Goal: Transaction & Acquisition: Book appointment/travel/reservation

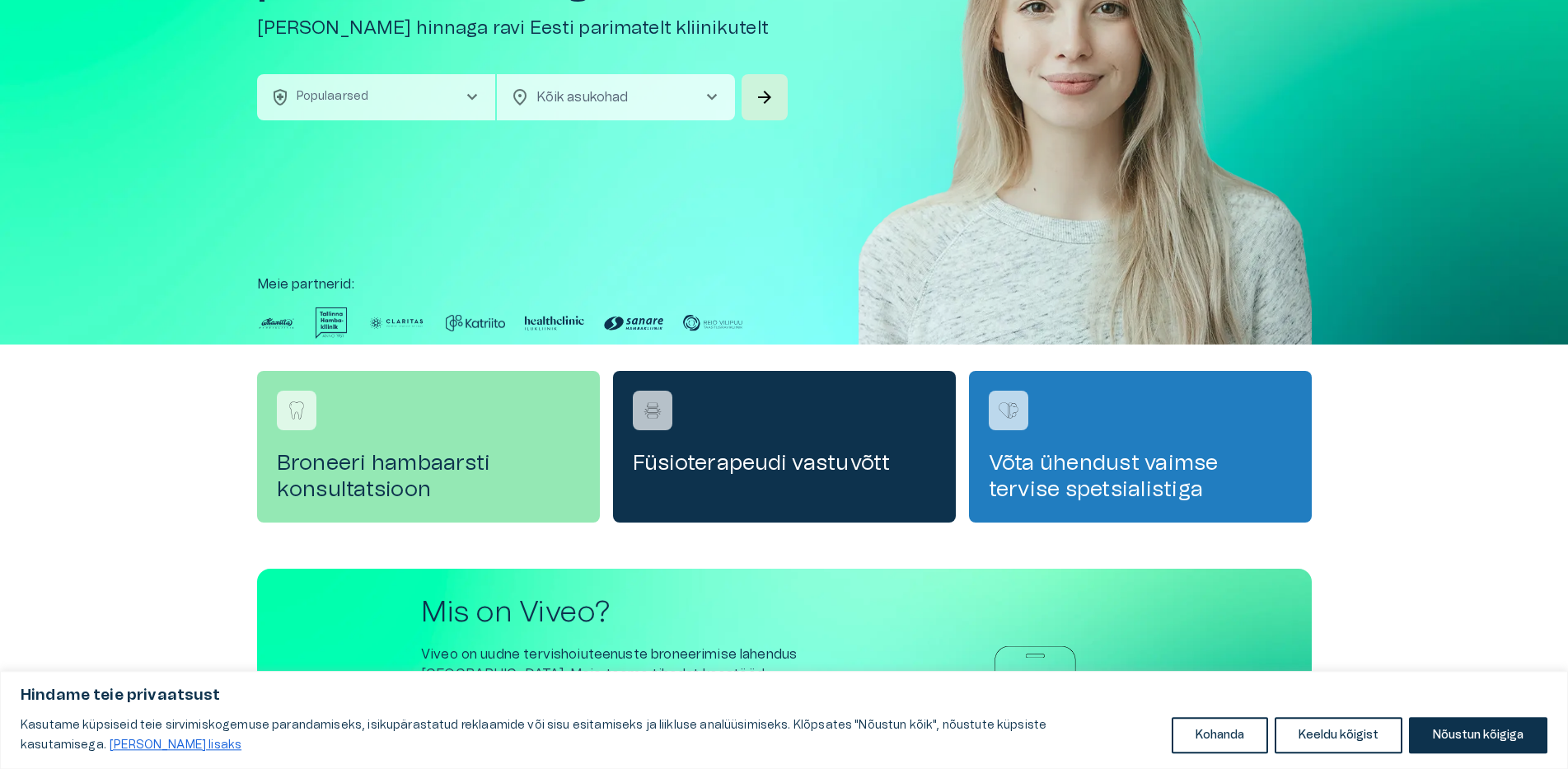
scroll to position [28, 0]
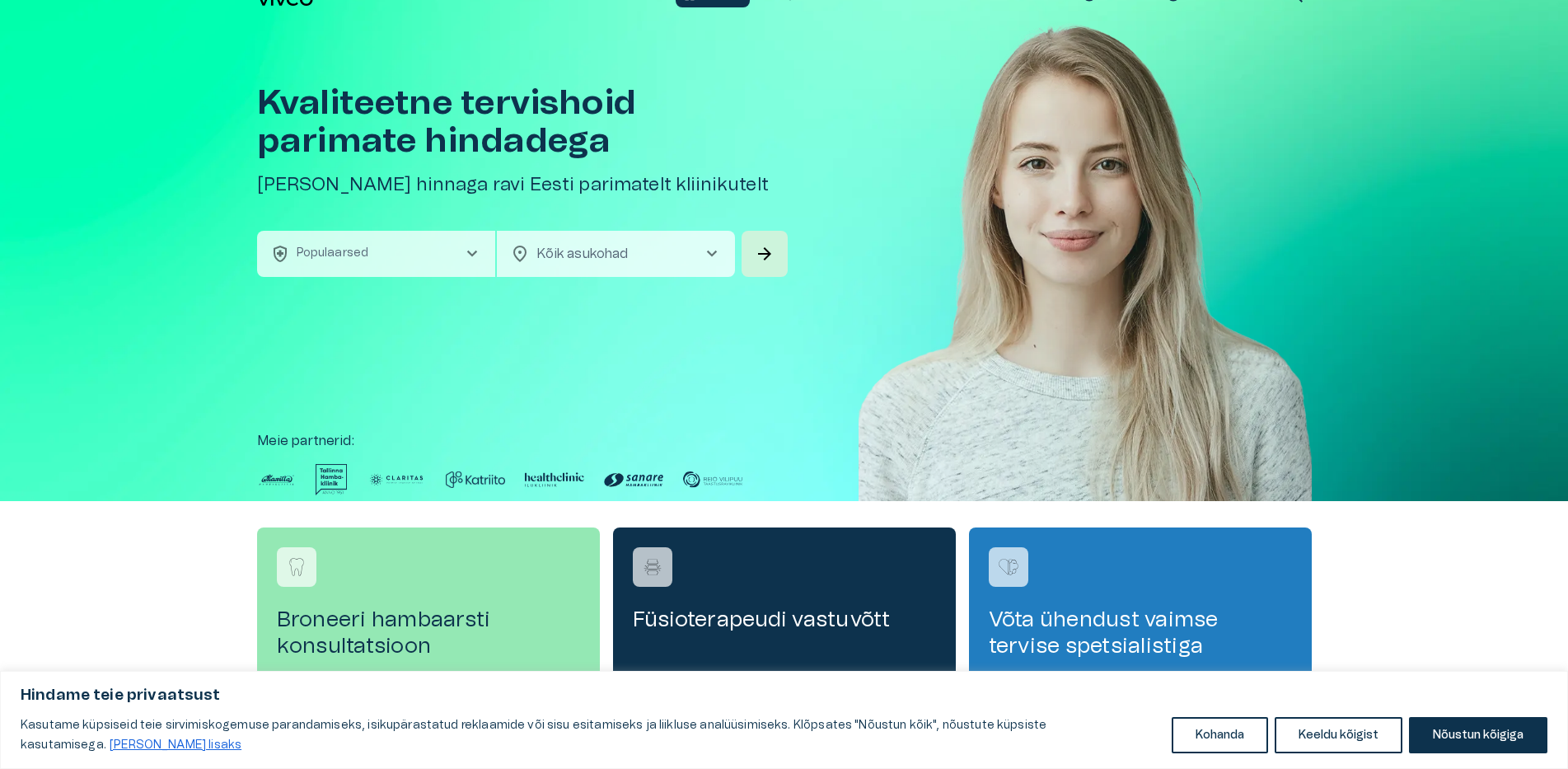
click at [469, 250] on span "chevron_right" at bounding box center [472, 254] width 20 height 20
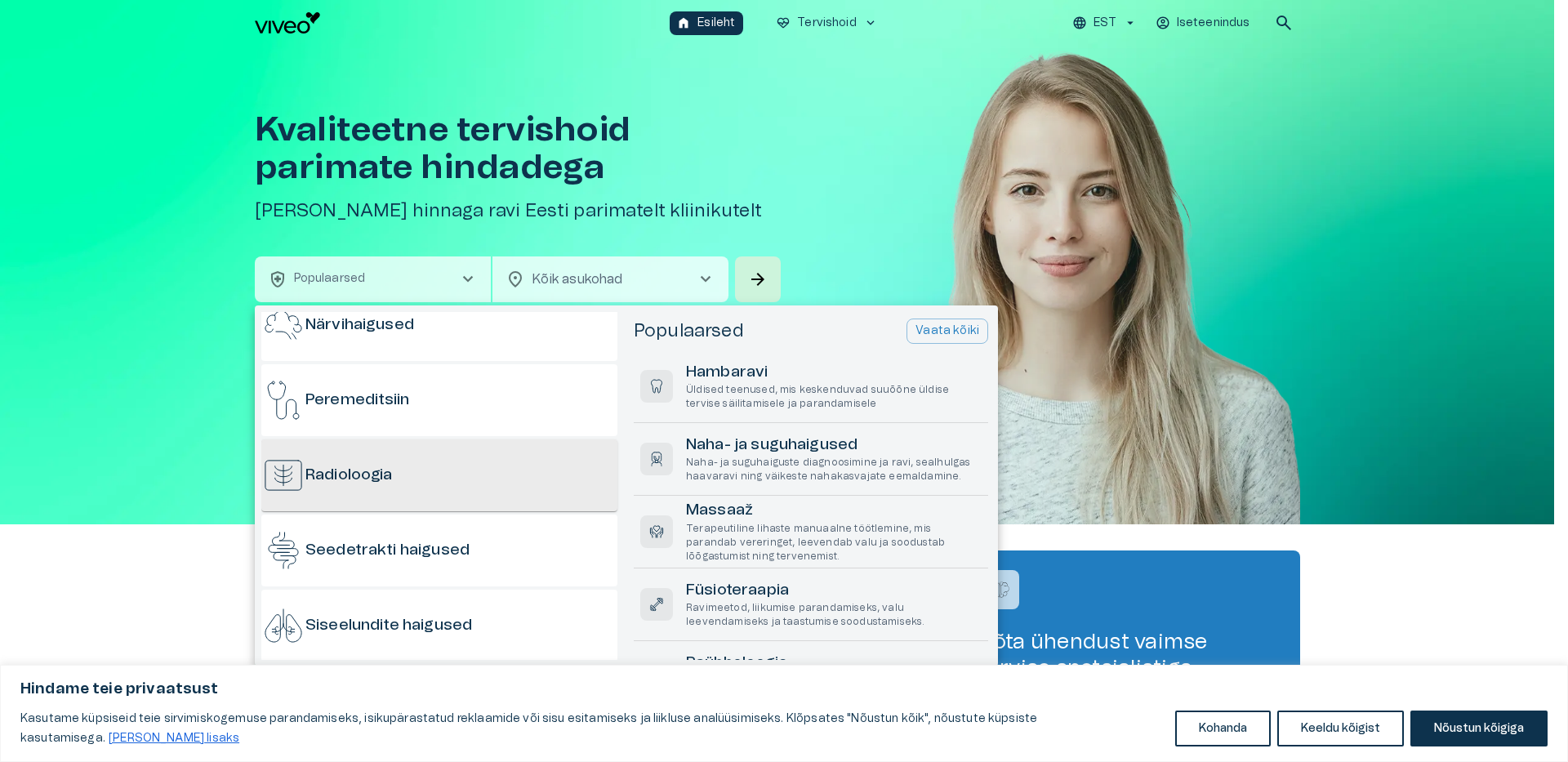
scroll to position [940, 0]
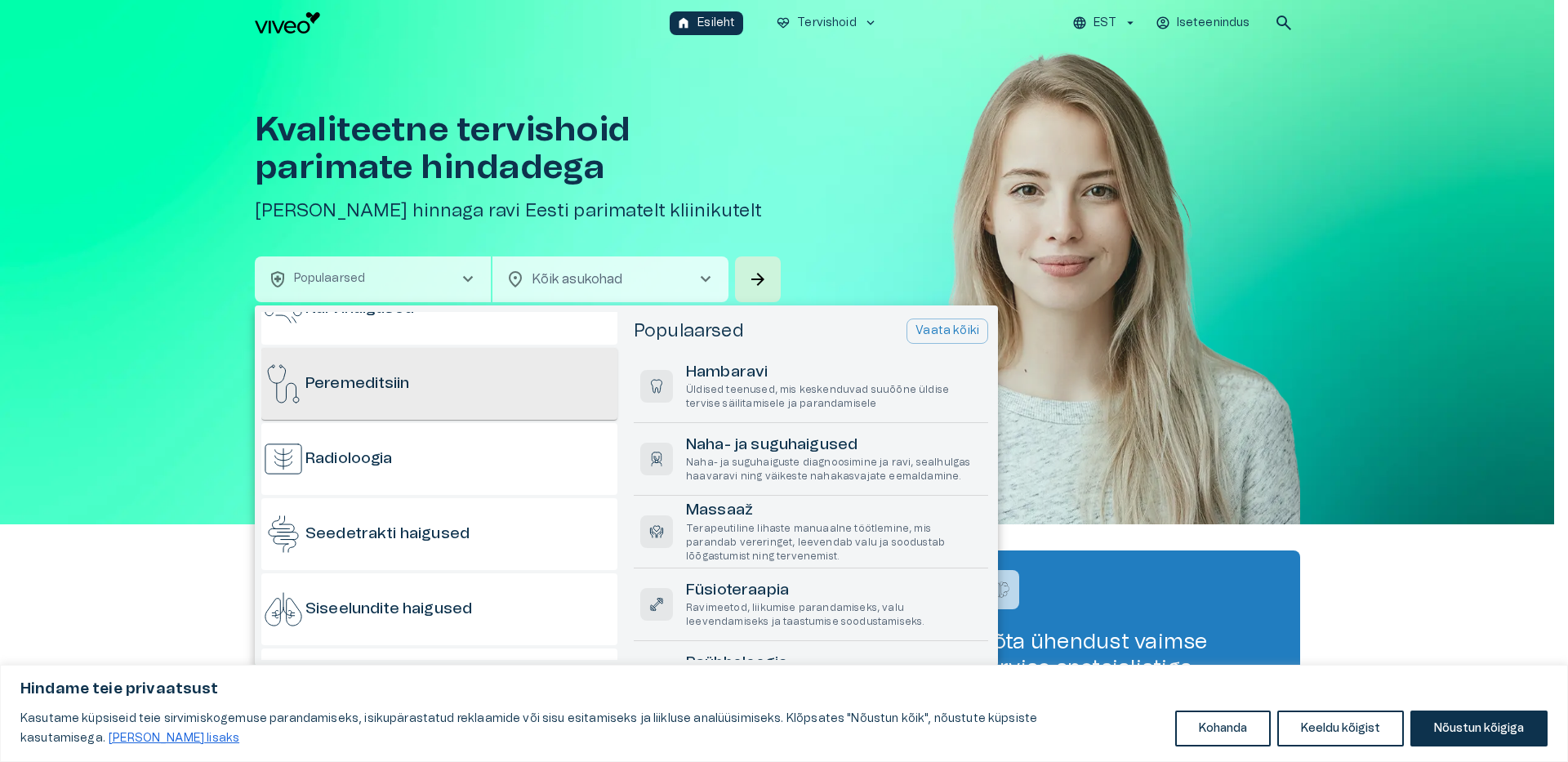
click at [361, 382] on h6 "Peremeditsiin" at bounding box center [358, 384] width 104 height 22
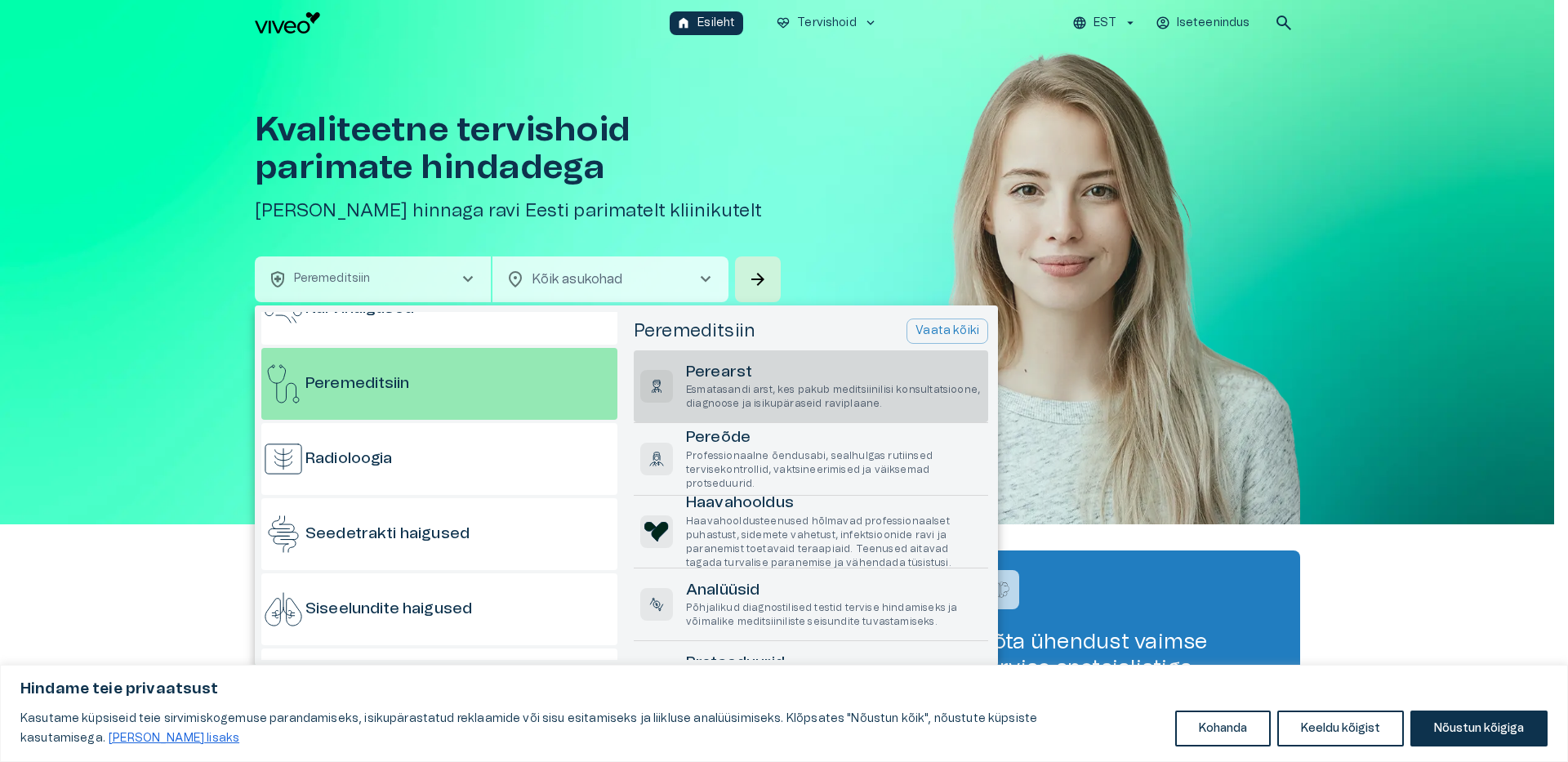
click at [730, 367] on h6 "Perearst" at bounding box center [834, 372] width 296 height 22
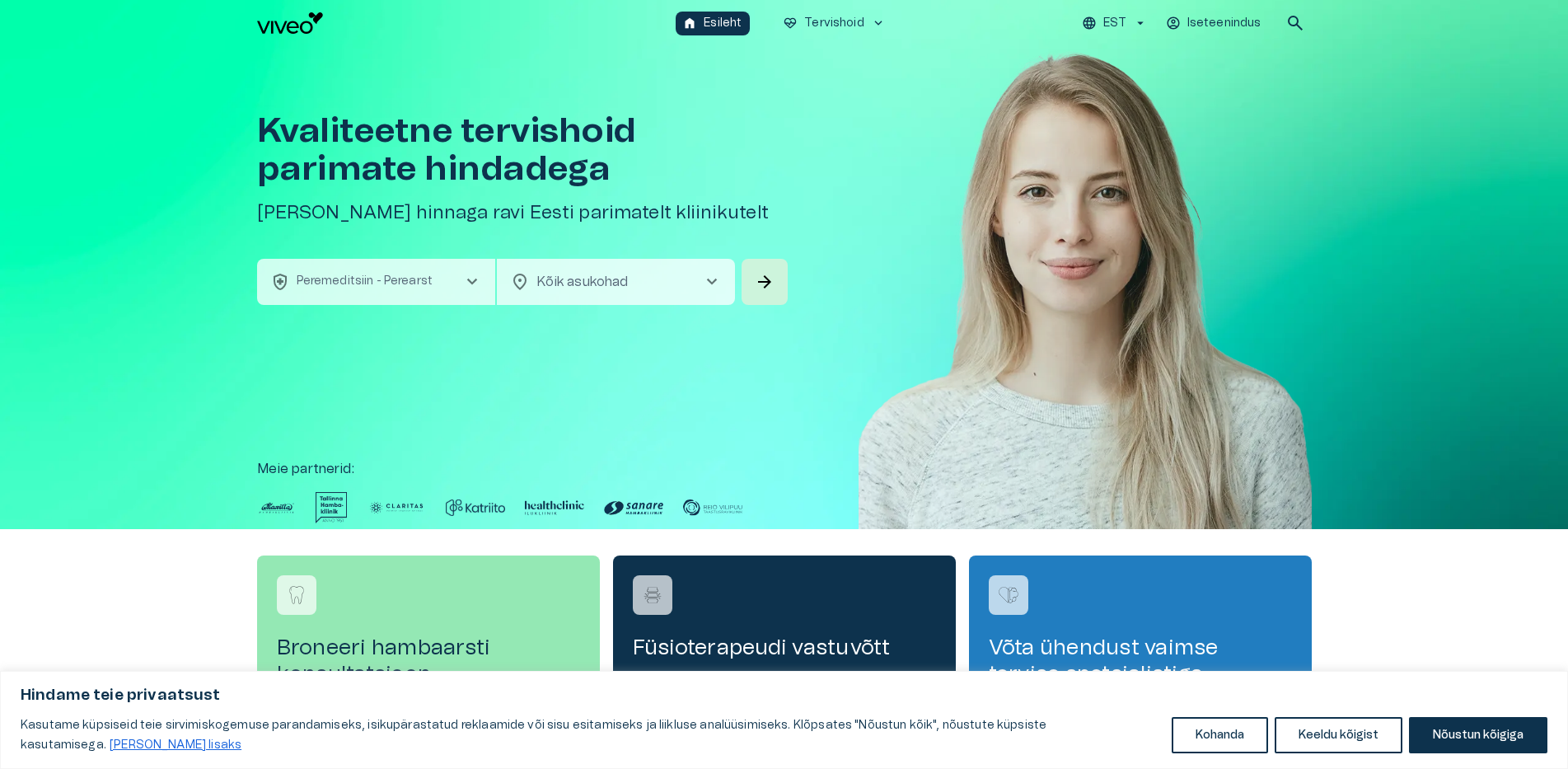
click at [716, 284] on span "chevron_right" at bounding box center [712, 281] width 20 height 20
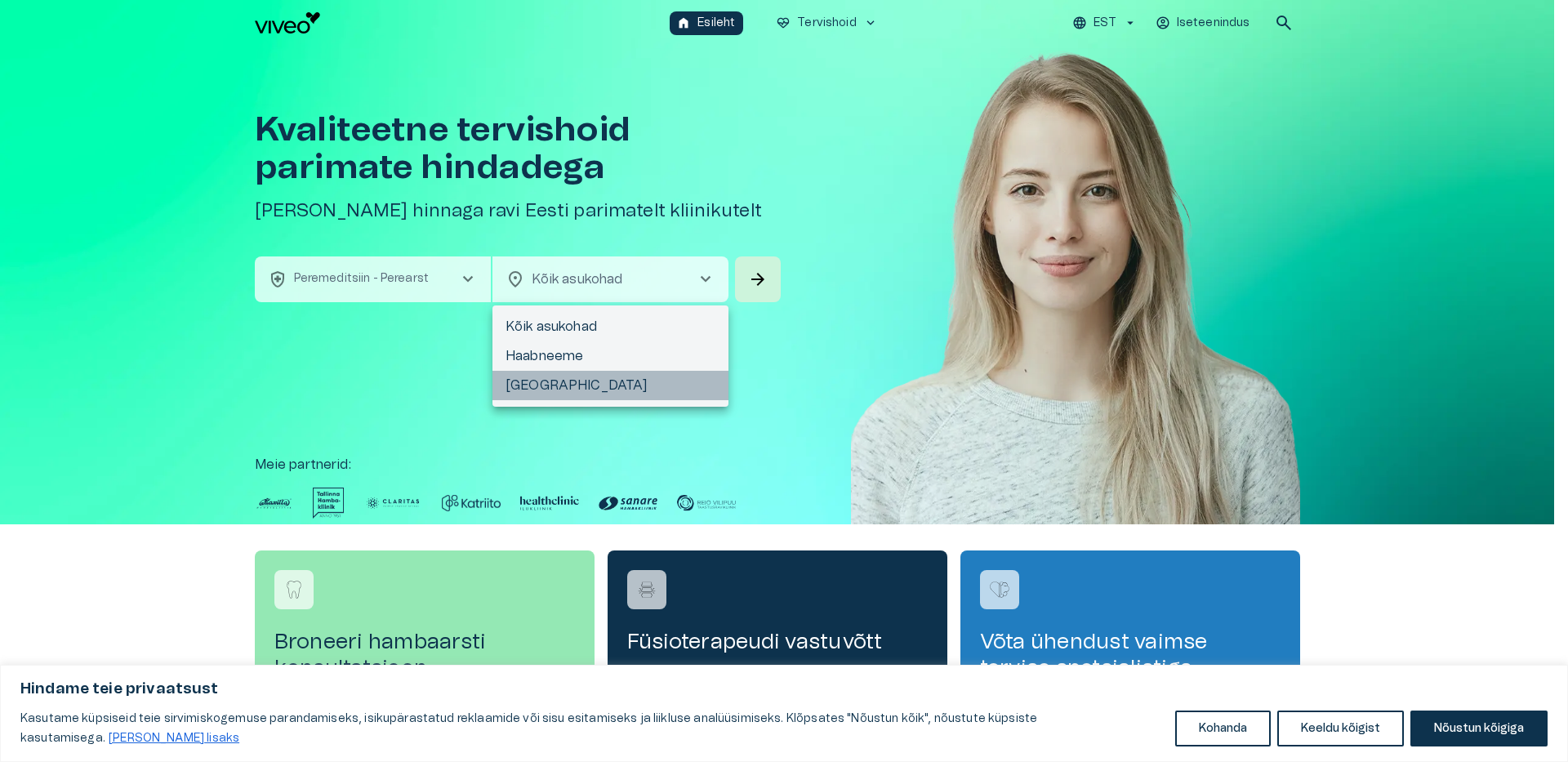
click at [533, 387] on li "[GEOGRAPHIC_DATA]" at bounding box center [610, 385] width 236 height 30
type input "**********"
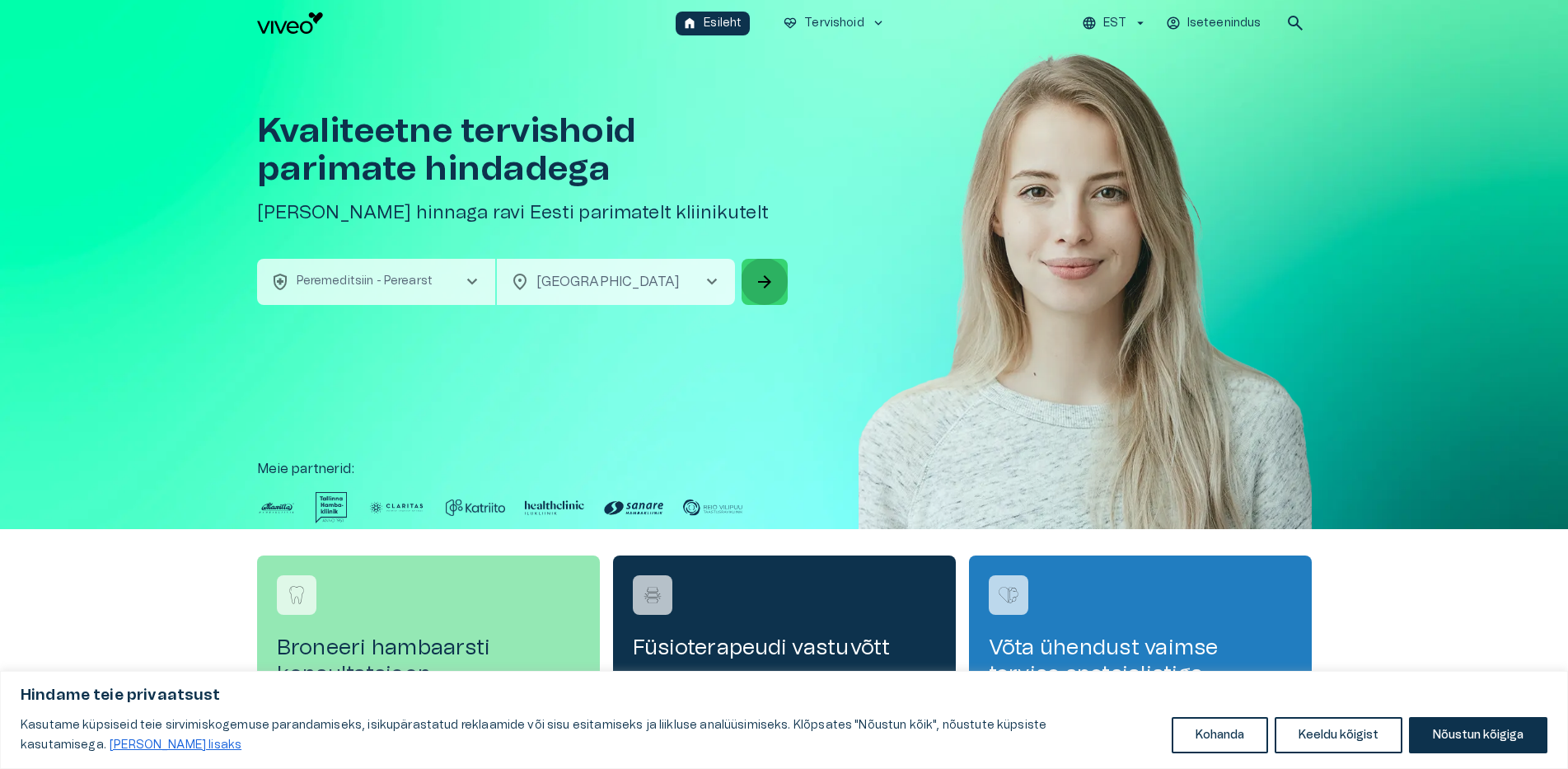
click at [764, 283] on span "arrow_forward" at bounding box center [765, 281] width 20 height 20
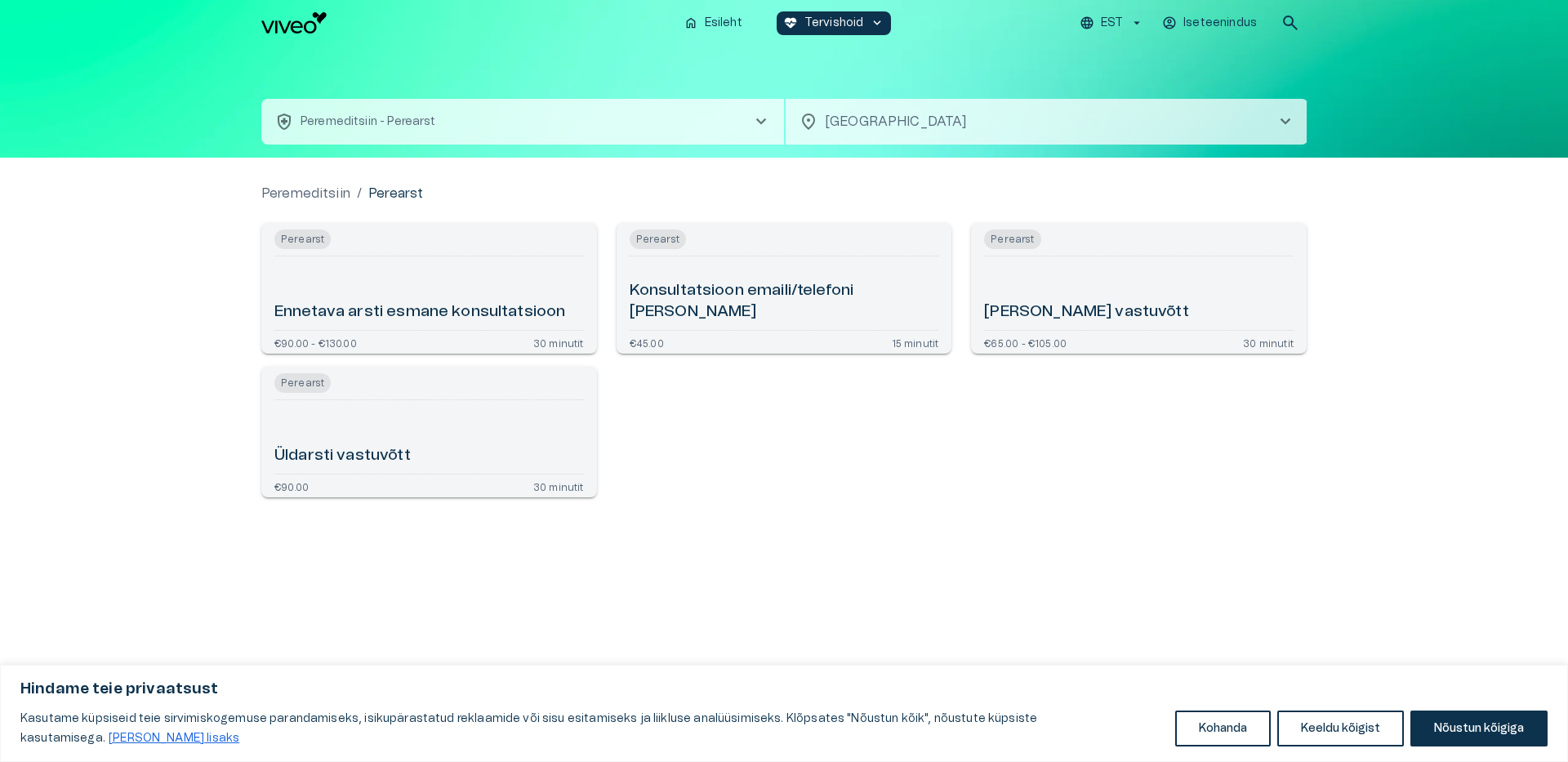
click at [377, 457] on h6 "Üldarsti vastuvõtt" at bounding box center [343, 455] width 136 height 22
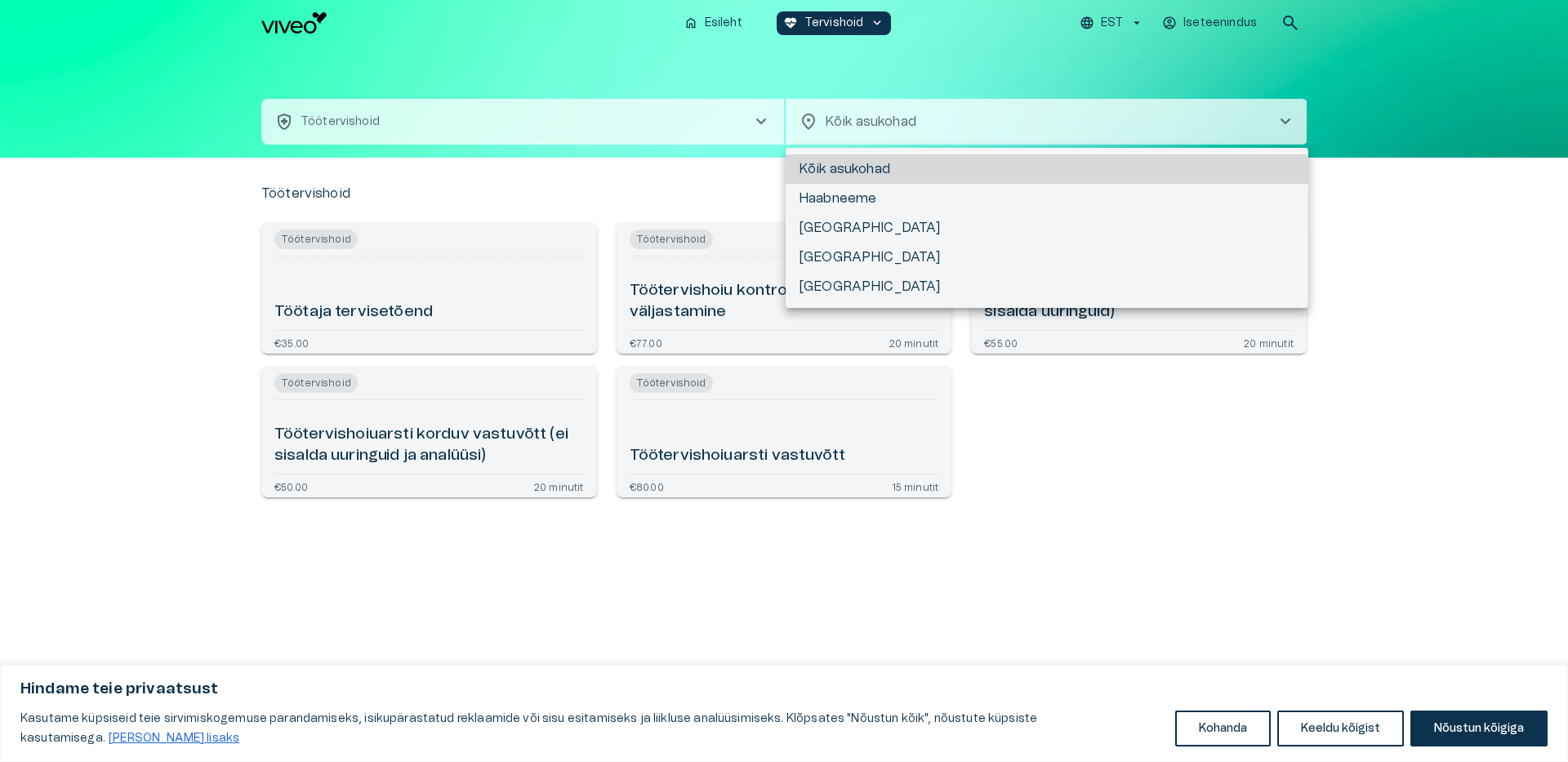
click at [917, 126] on body "Hindame teie privaatsust Kasutame küpsiseid teie sirvimiskogemuse parandamiseks…" at bounding box center [784, 381] width 1568 height 762
click at [817, 287] on li "[GEOGRAPHIC_DATA]" at bounding box center [1047, 286] width 523 height 30
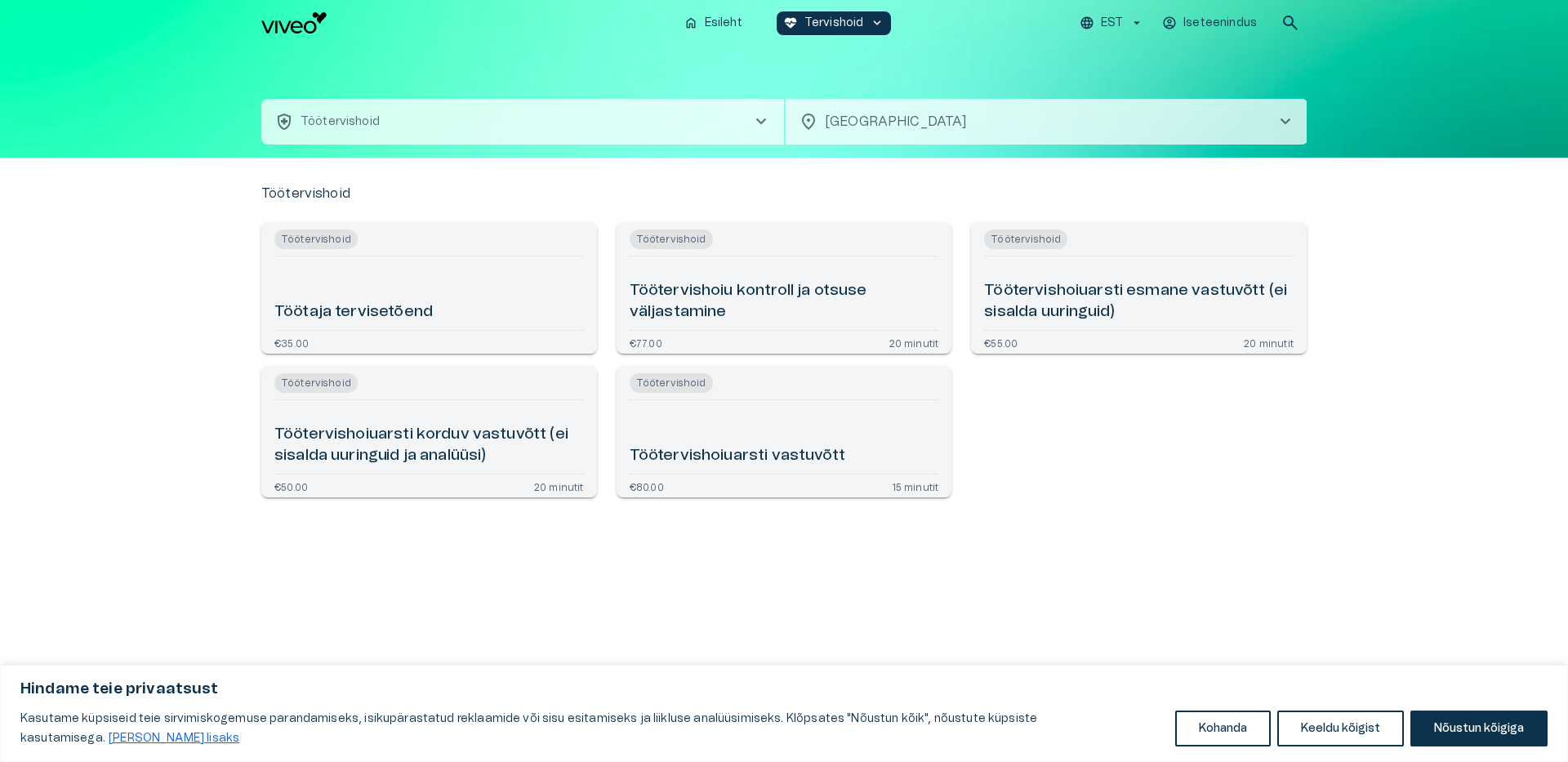
type input "**********"
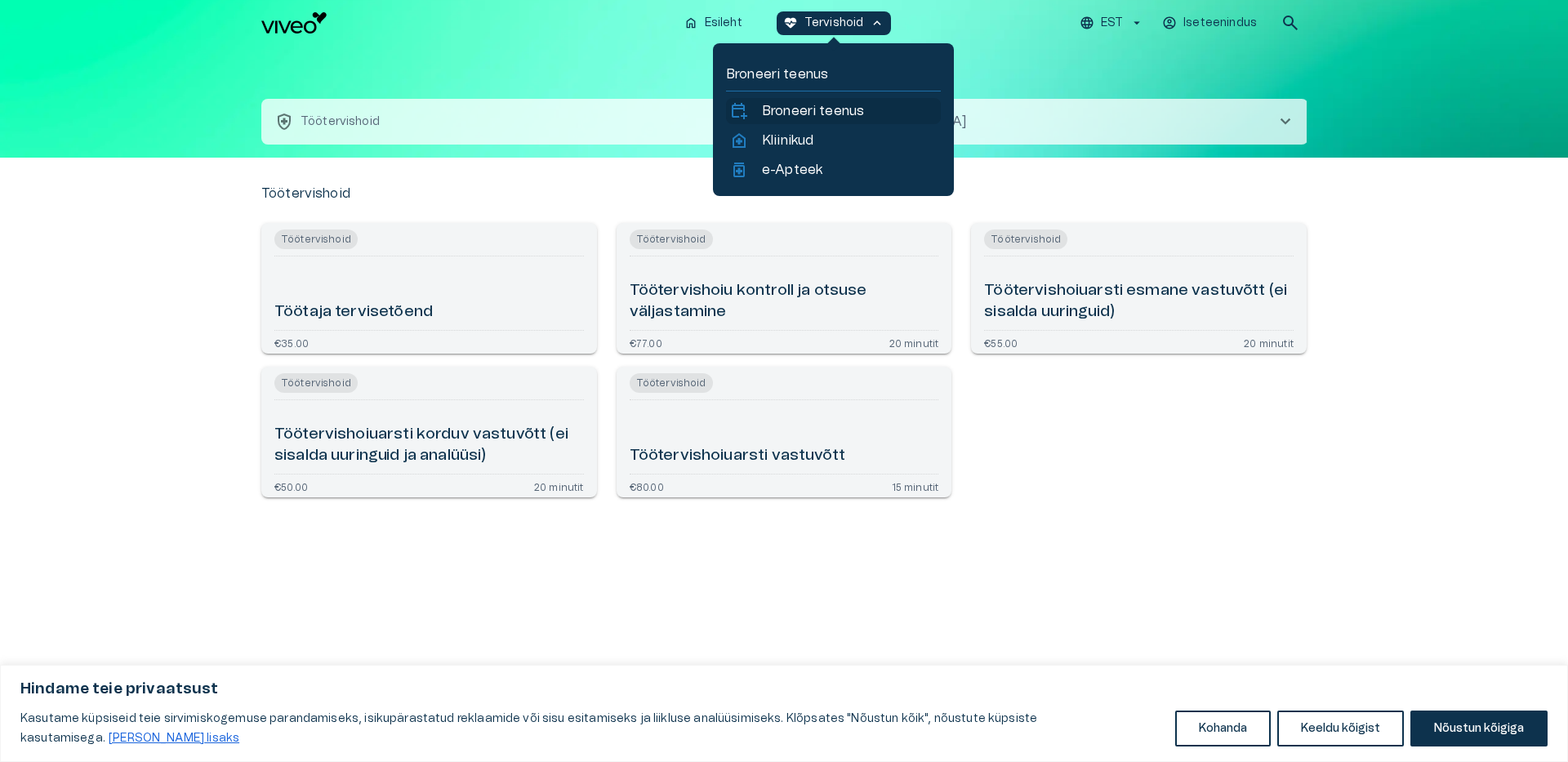
click at [787, 109] on p "Broneeri teenus" at bounding box center [814, 111] width 102 height 20
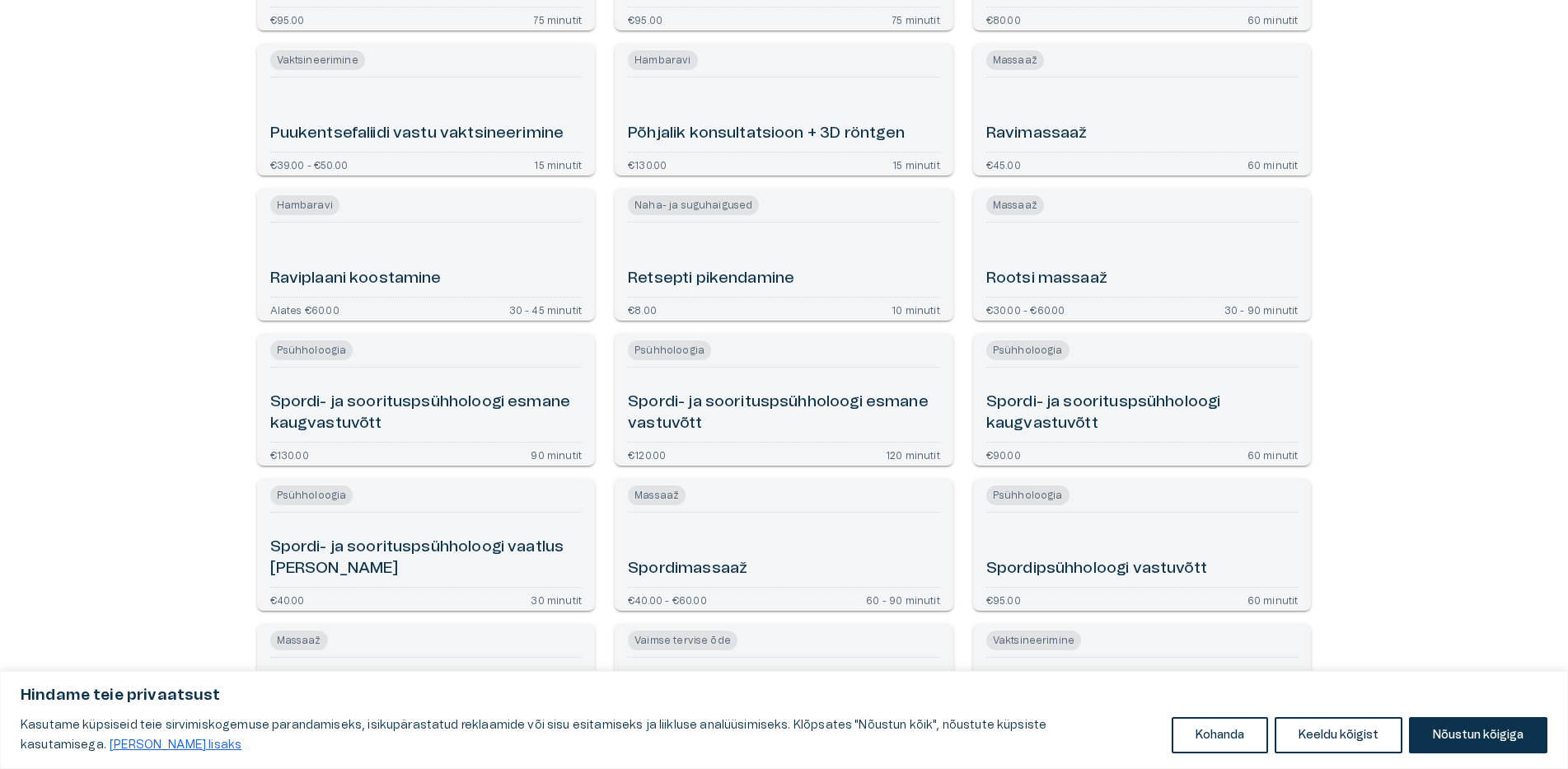
scroll to position [3584, 0]
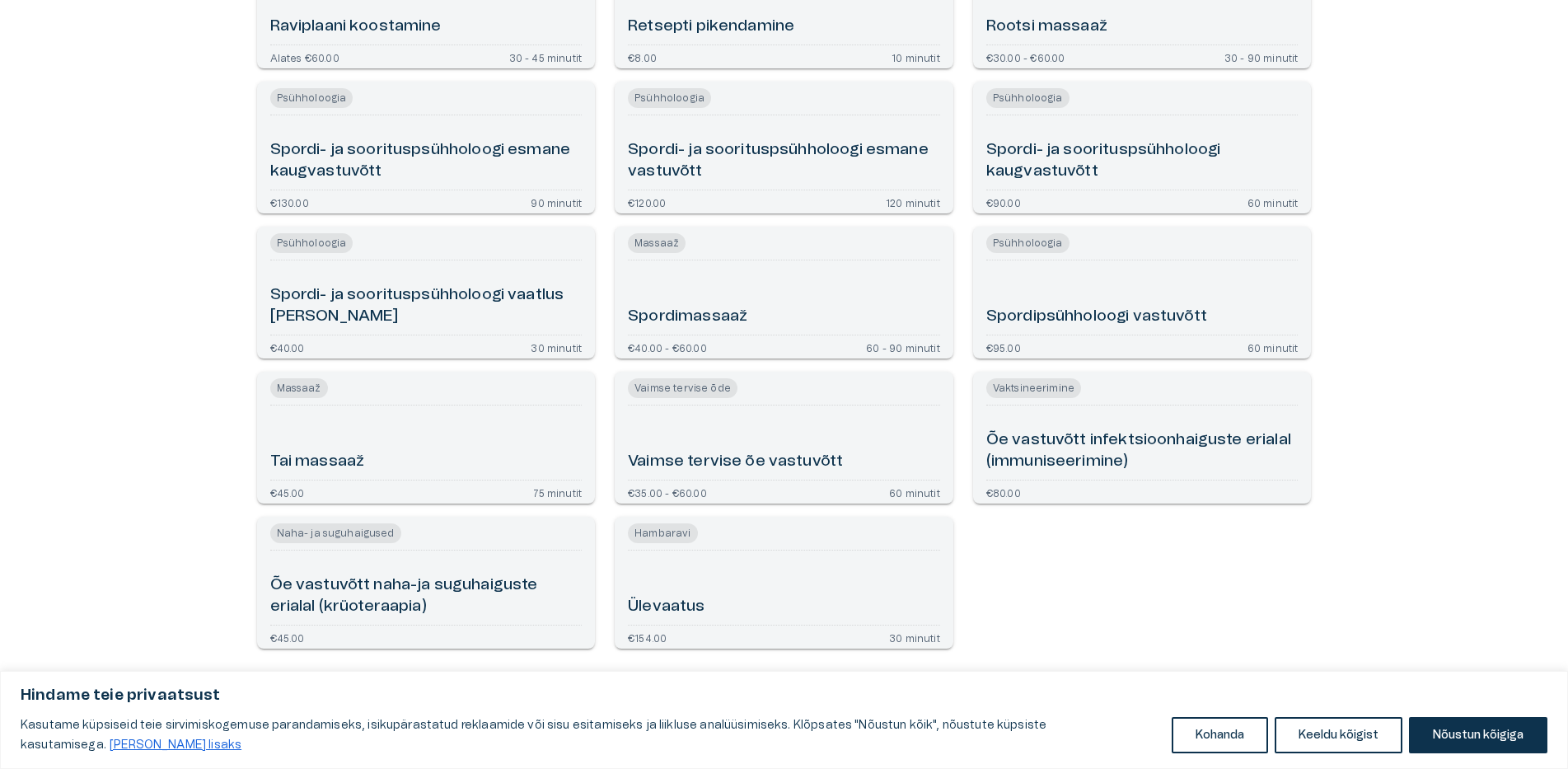
click at [1029, 437] on h6 "Õe vastuvõtt infektsioonhaiguste erialal (immuniseerimine)" at bounding box center [1142, 451] width 312 height 43
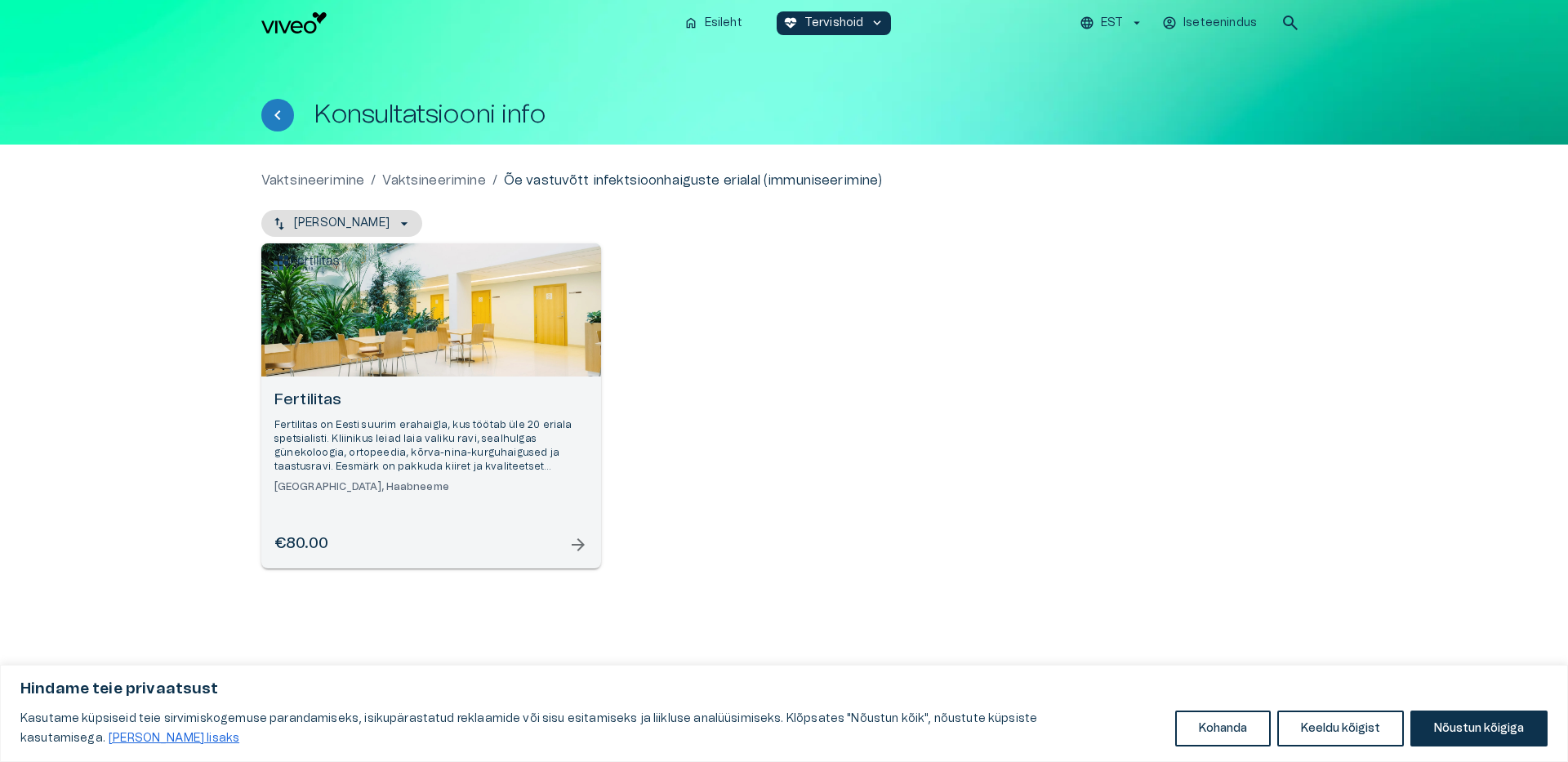
click at [580, 543] on span "arrow_forward" at bounding box center [579, 544] width 20 height 20
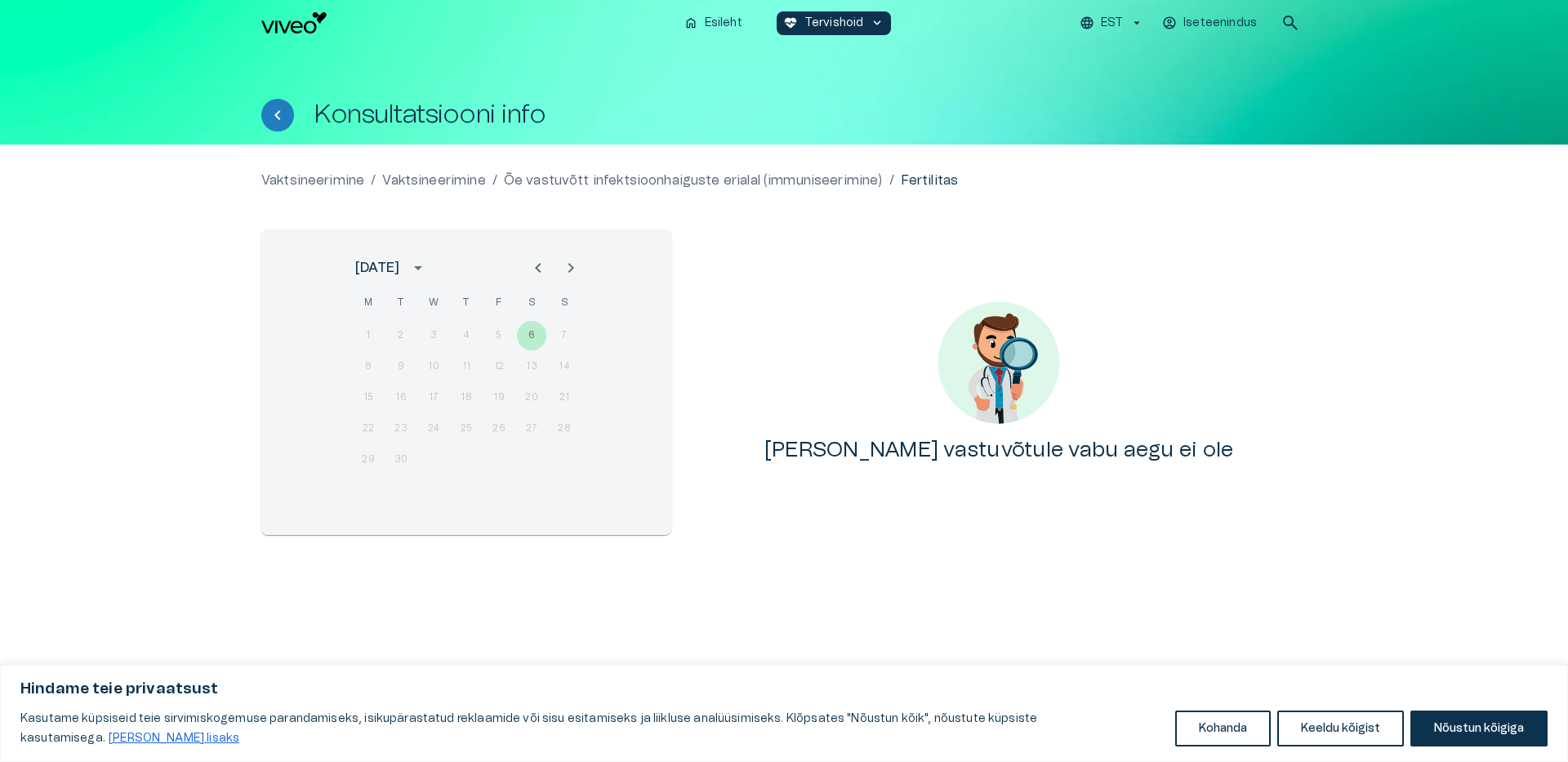
click at [964, 447] on h4 "Arsti vastuvõtule vabu aegu ei ole" at bounding box center [999, 449] width 470 height 26
